Goal: Task Accomplishment & Management: Use online tool/utility

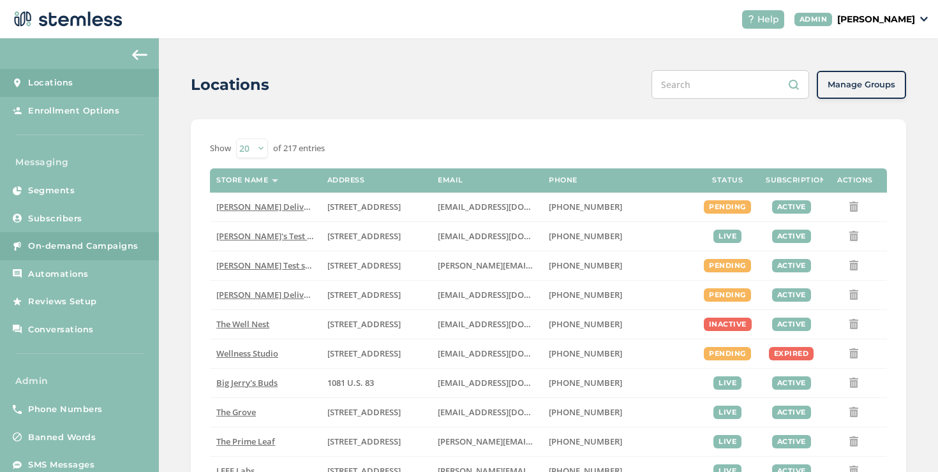
click at [129, 233] on link "On-demand Campaigns" at bounding box center [79, 246] width 159 height 28
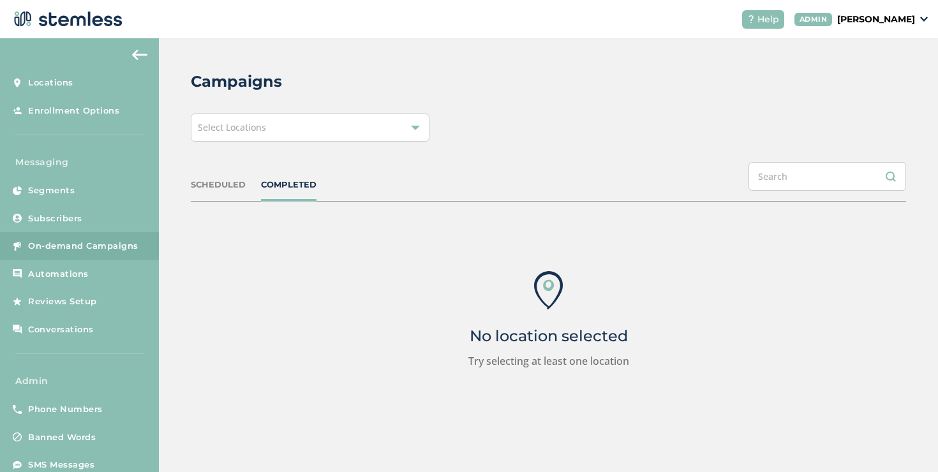
click at [246, 142] on div "Campaigns Select Locations SCHEDULED COMPLETED No location selected Try selecti…" at bounding box center [549, 254] width 780 height 432
click at [237, 142] on div "Campaigns Select Locations SCHEDULED COMPLETED No location selected Try selecti…" at bounding box center [549, 254] width 780 height 432
click at [237, 137] on div "Select Locations" at bounding box center [310, 128] width 239 height 28
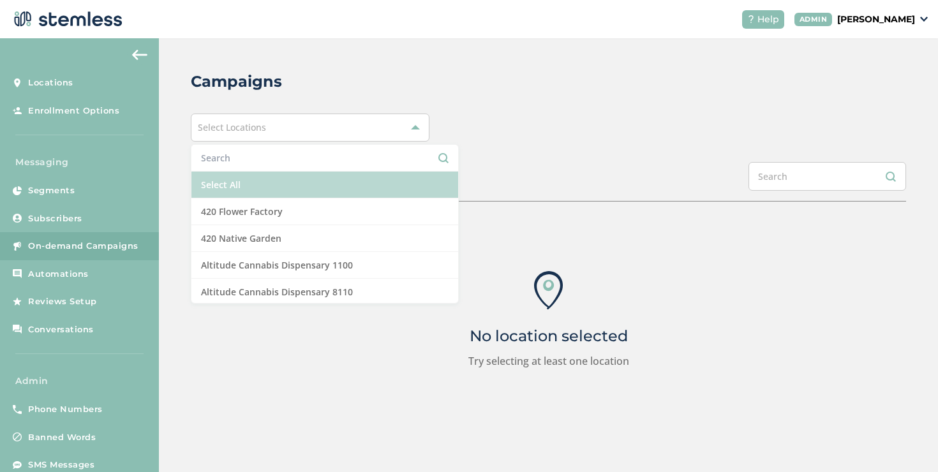
click at [229, 175] on li "Select All" at bounding box center [325, 185] width 267 height 27
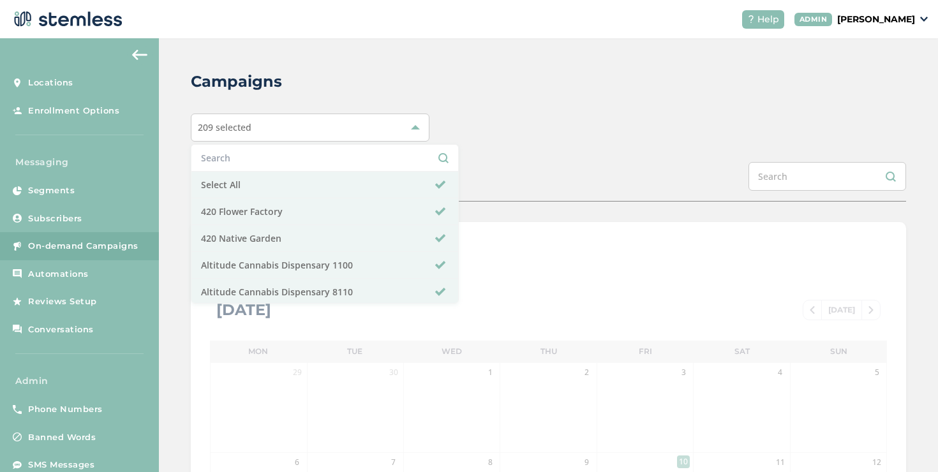
click at [520, 145] on div "Campaigns 209 selected Select All 420 Flower Factory 420 Native Garden Altitude…" at bounding box center [549, 451] width 780 height 826
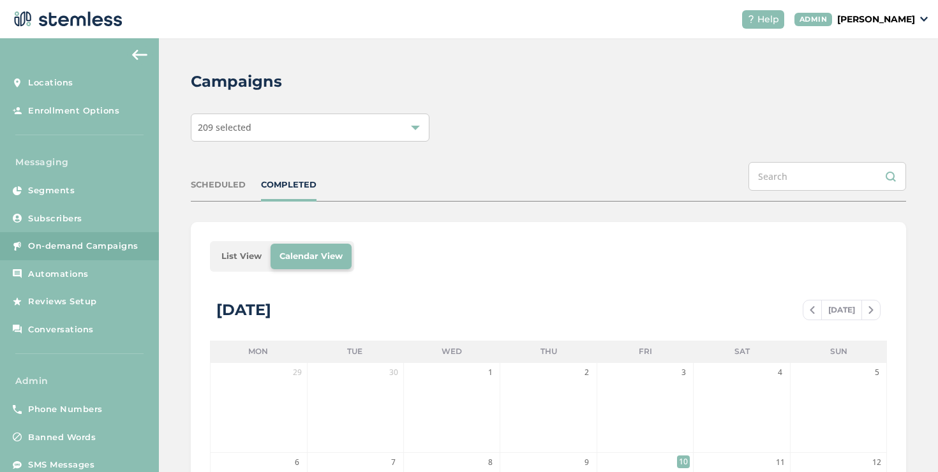
click at [241, 253] on li "List View" at bounding box center [242, 257] width 58 height 26
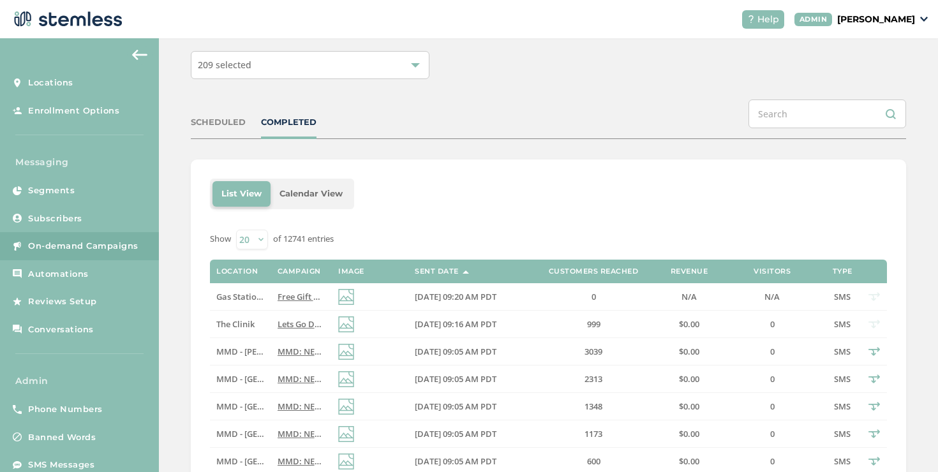
scroll to position [70, 0]
